Goal: Information Seeking & Learning: Learn about a topic

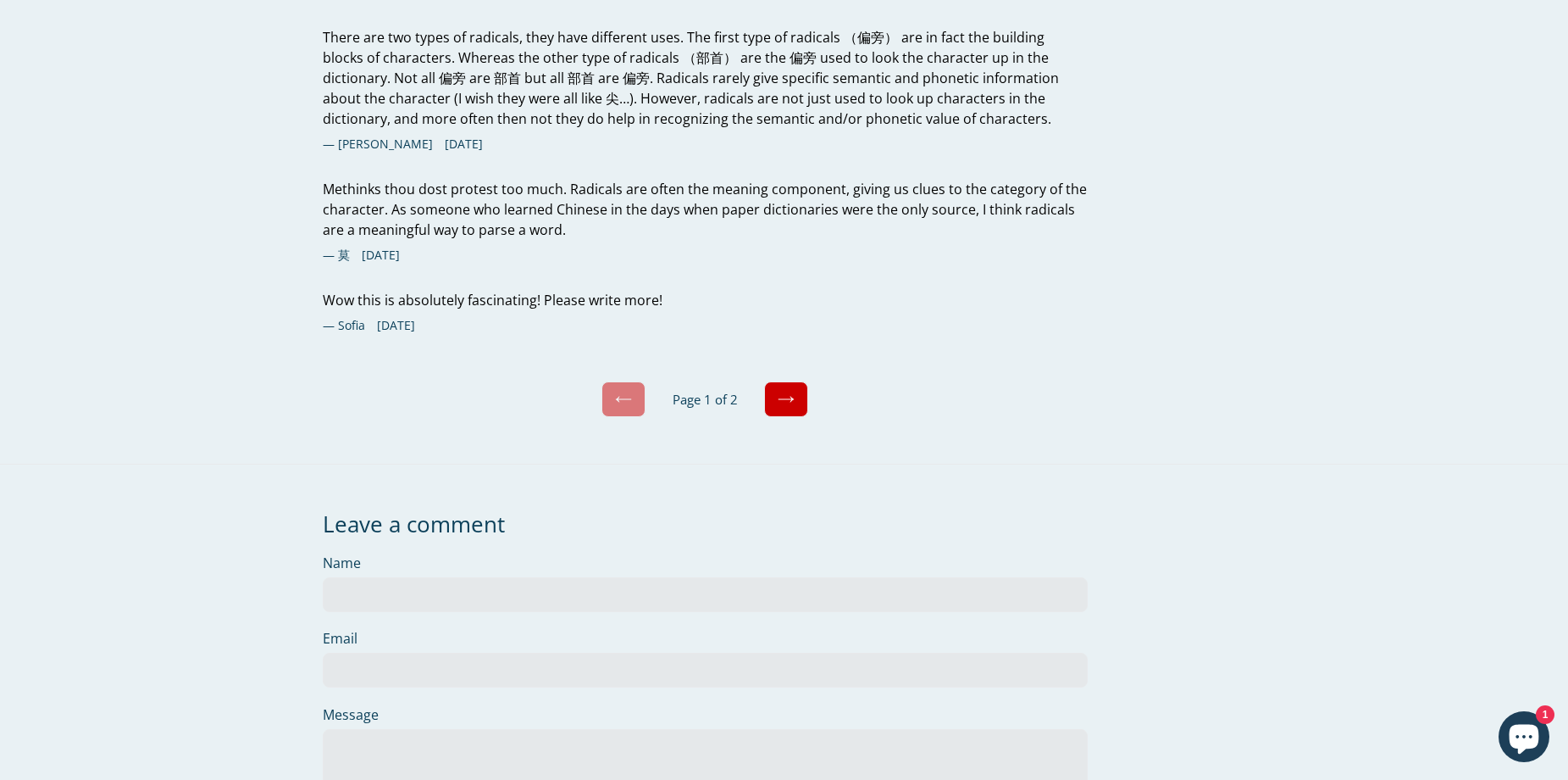
scroll to position [5847, 0]
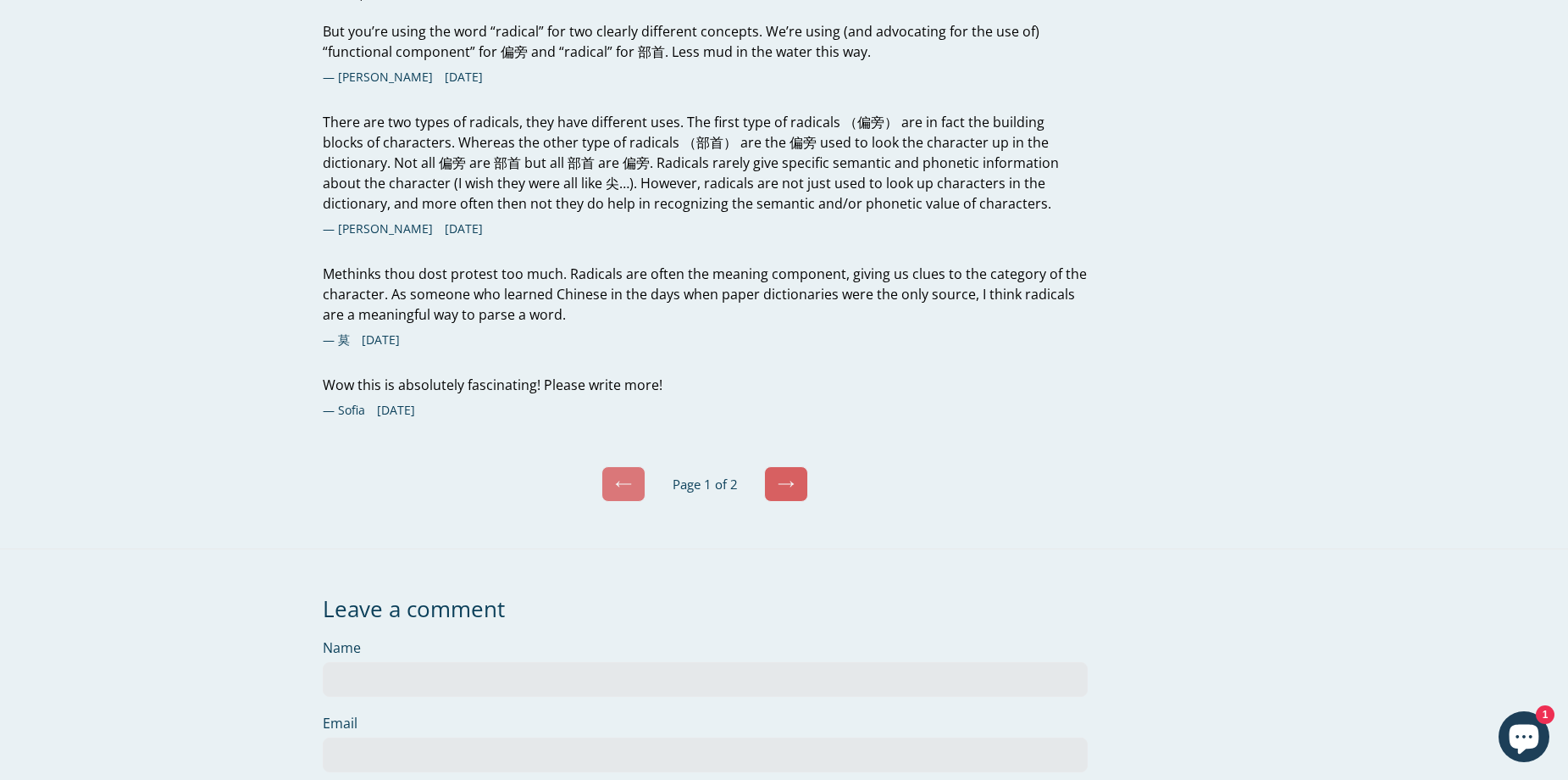
click at [792, 476] on icon at bounding box center [786, 484] width 17 height 17
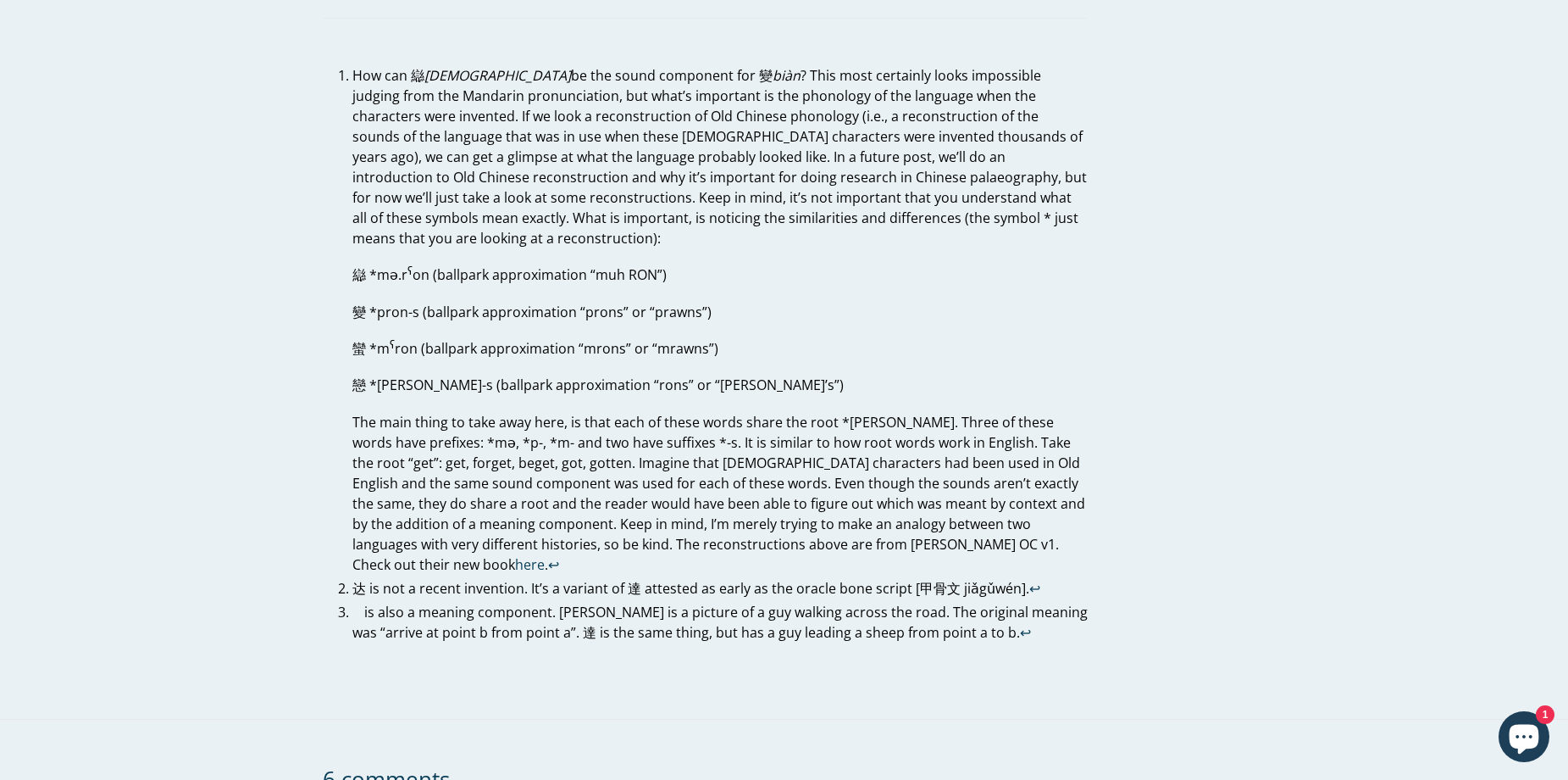
scroll to position [4830, 0]
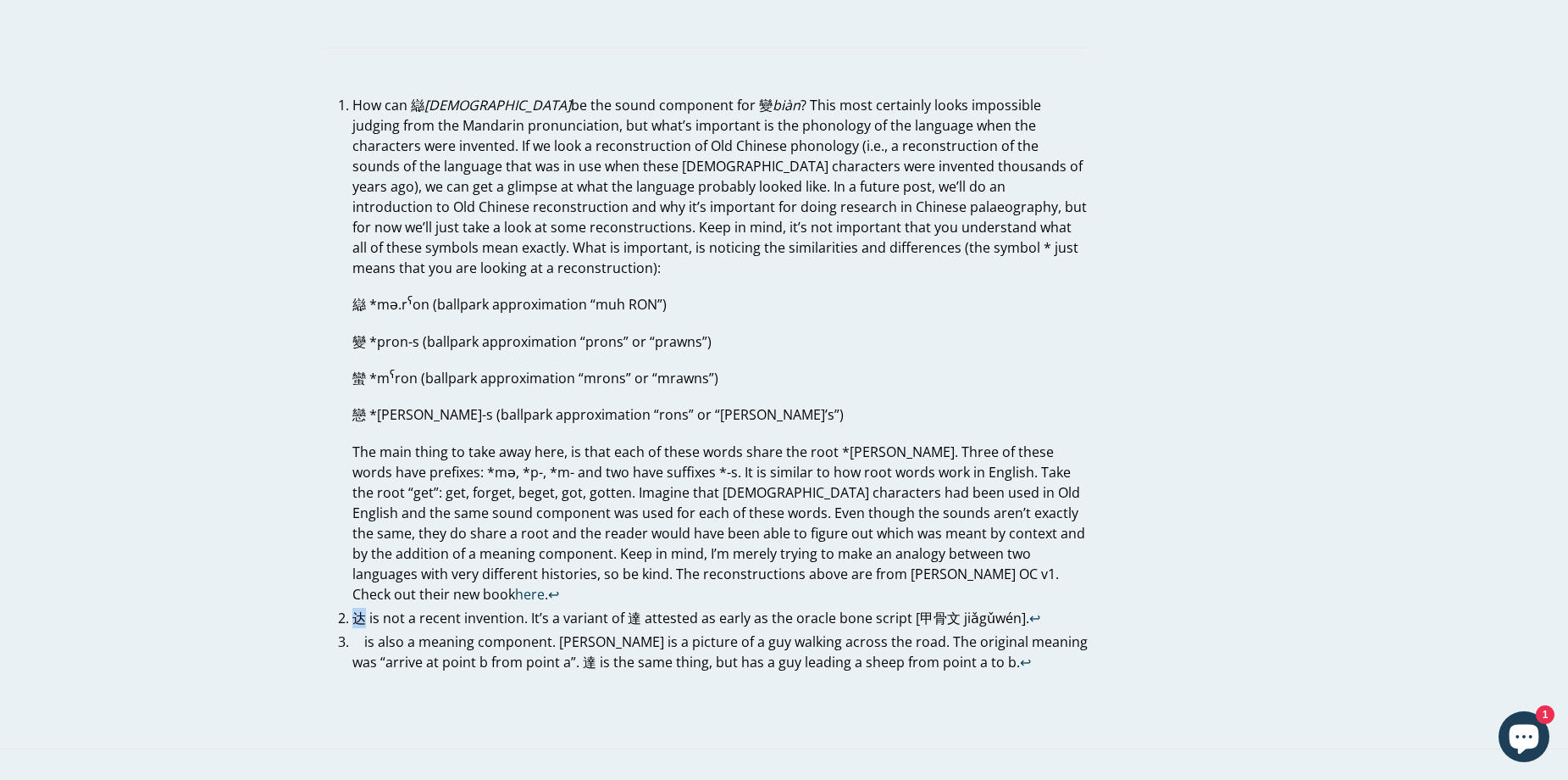
click at [355, 608] on p "达 is not a recent invention. It’s a variant of 達 attested as early as the oracl…" at bounding box center [720, 618] width 735 height 21
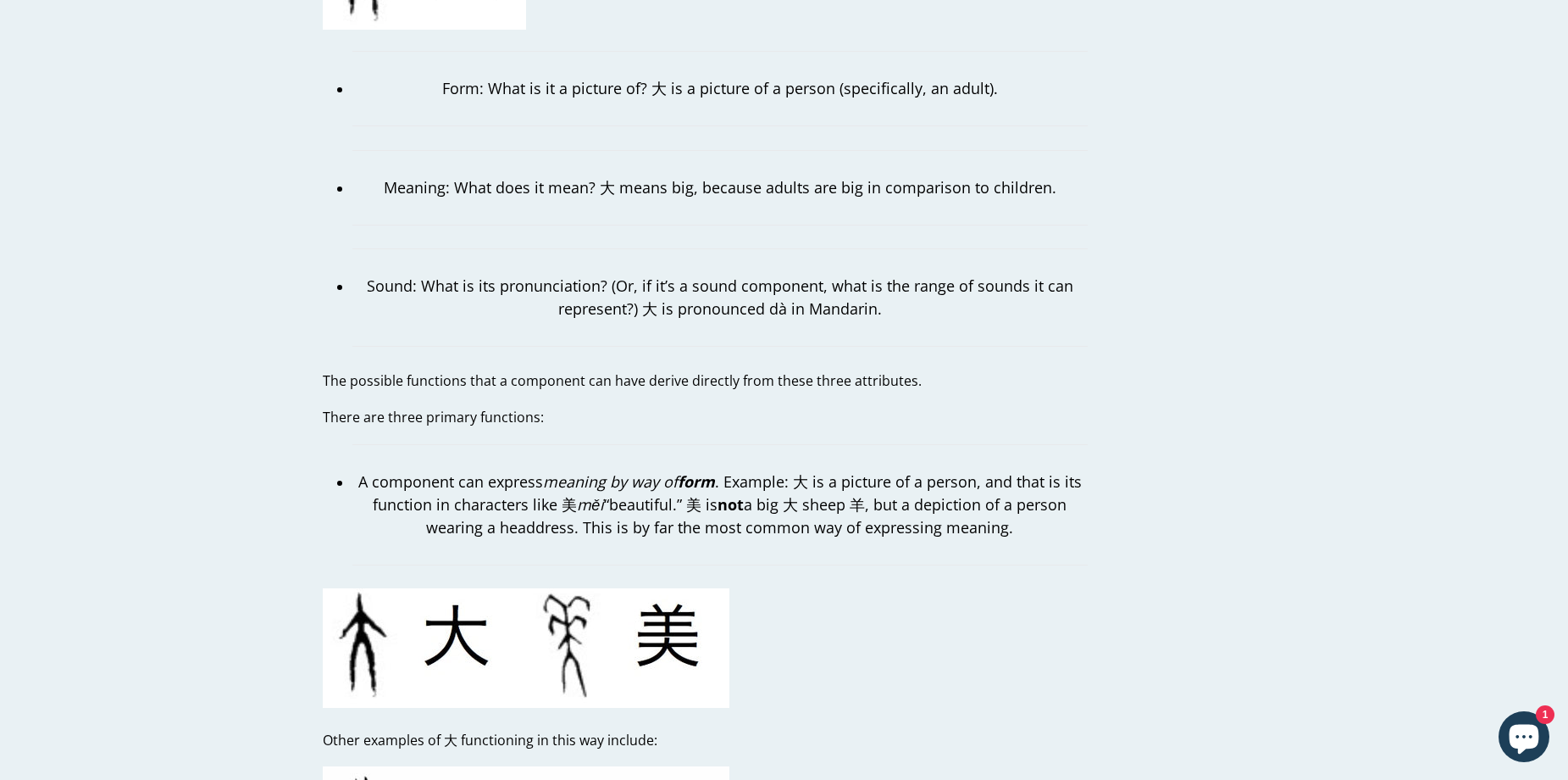
scroll to position [0, 0]
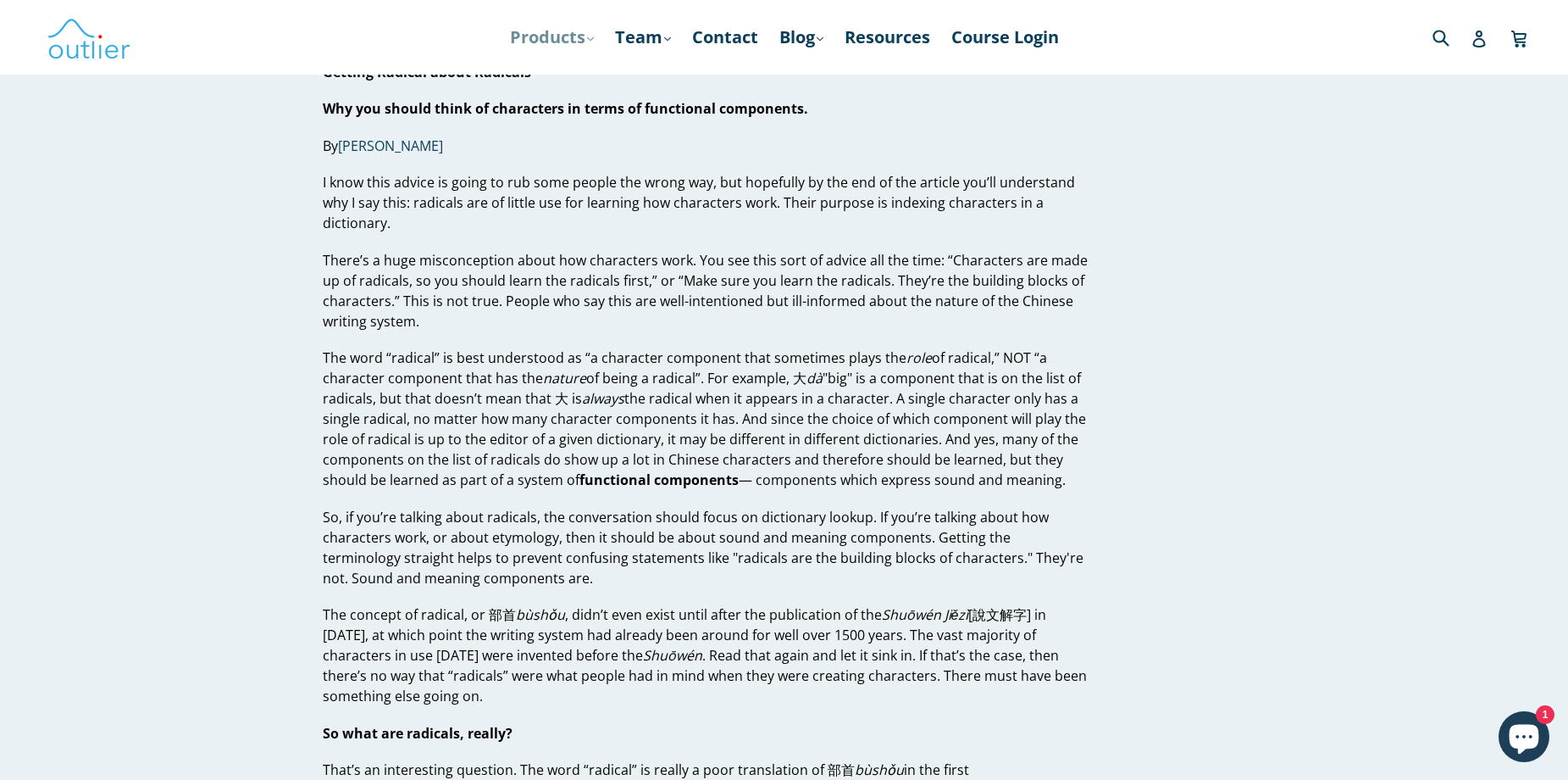
click at [574, 41] on link "Products .cls-1{fill:#231f20} expand" at bounding box center [552, 37] width 101 height 30
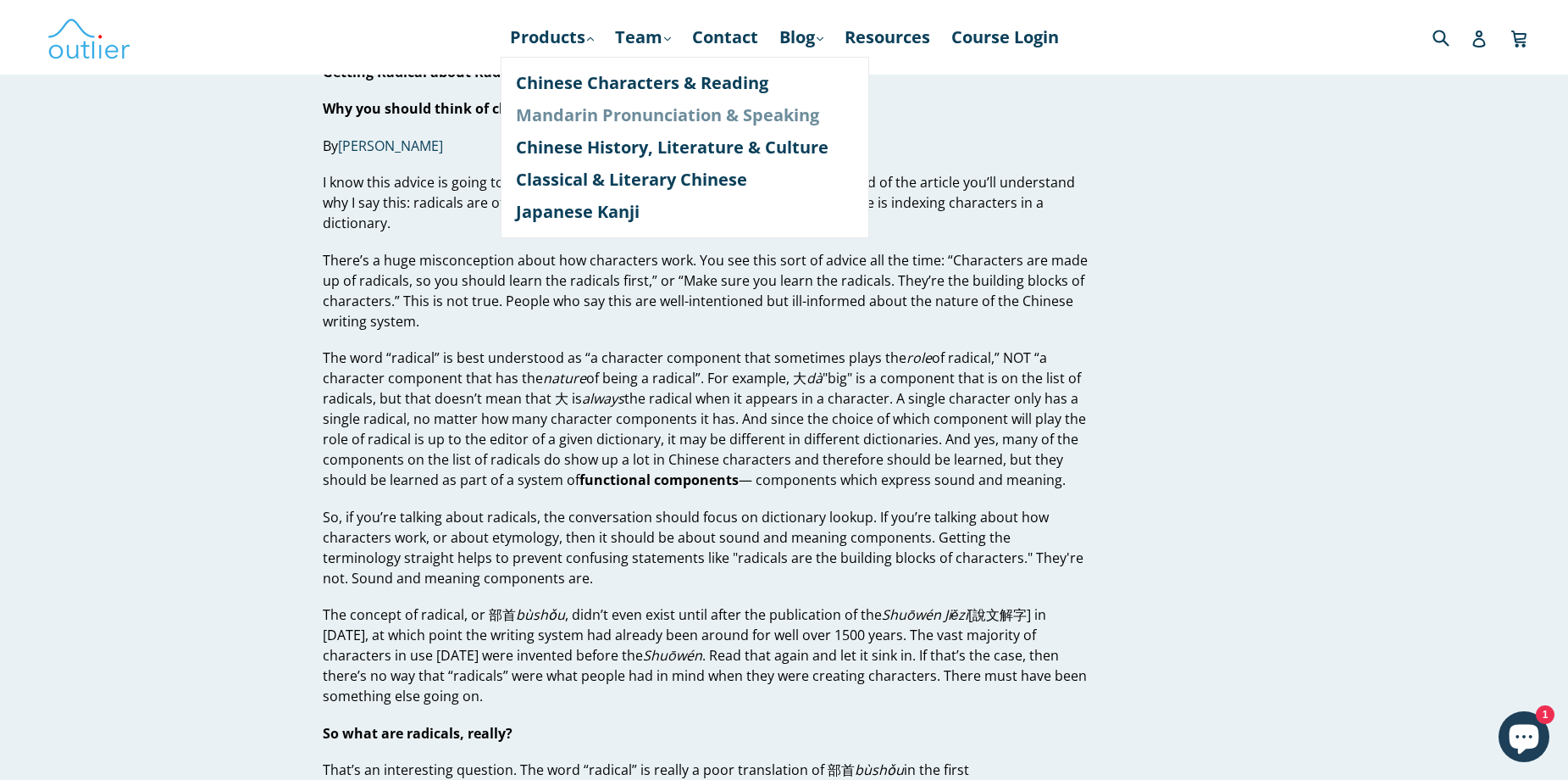
click at [624, 114] on link "Mandarin Pronunciation & Speaking" at bounding box center [685, 115] width 338 height 32
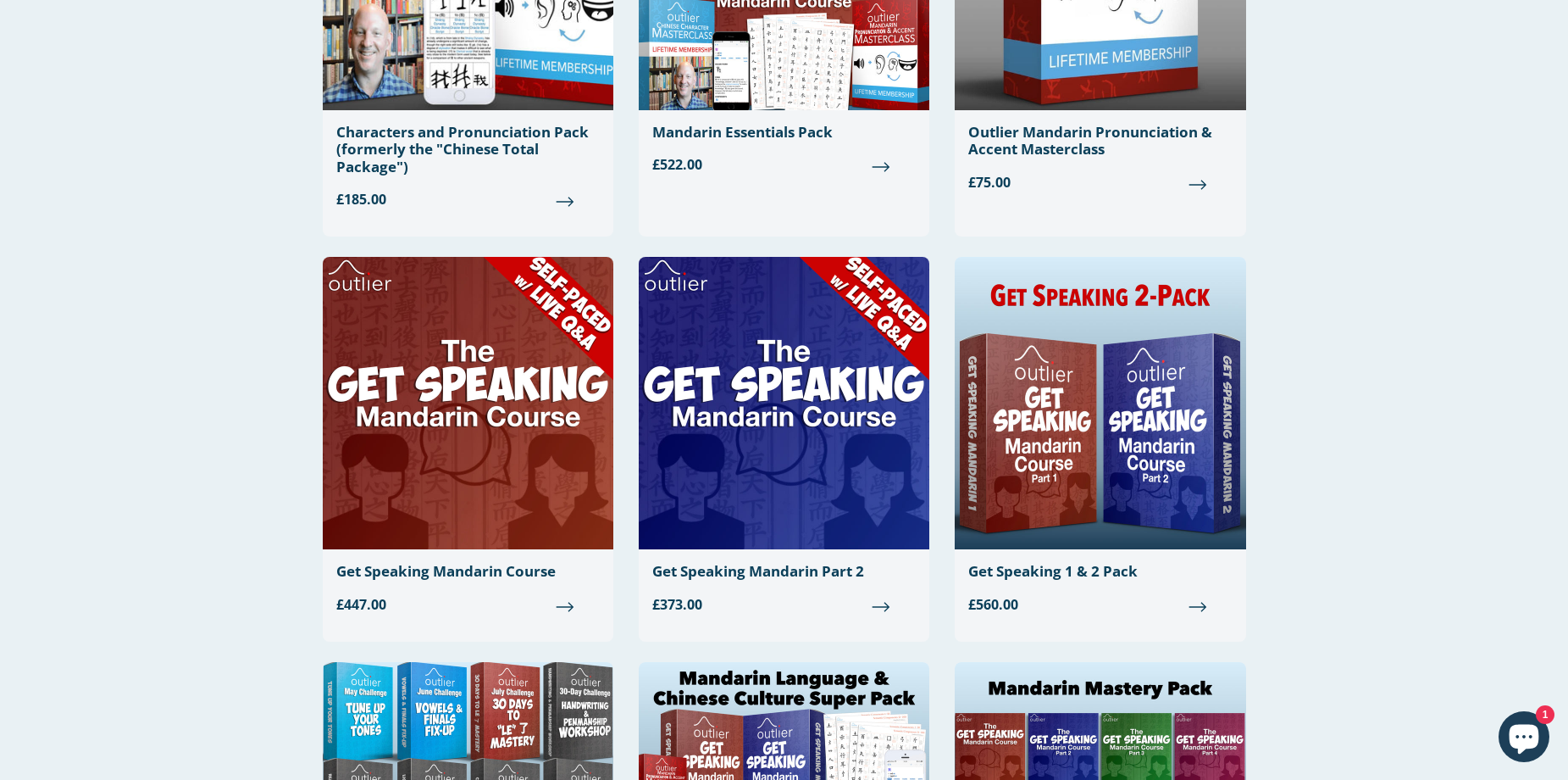
scroll to position [593, 0]
